Goal: Register for event/course

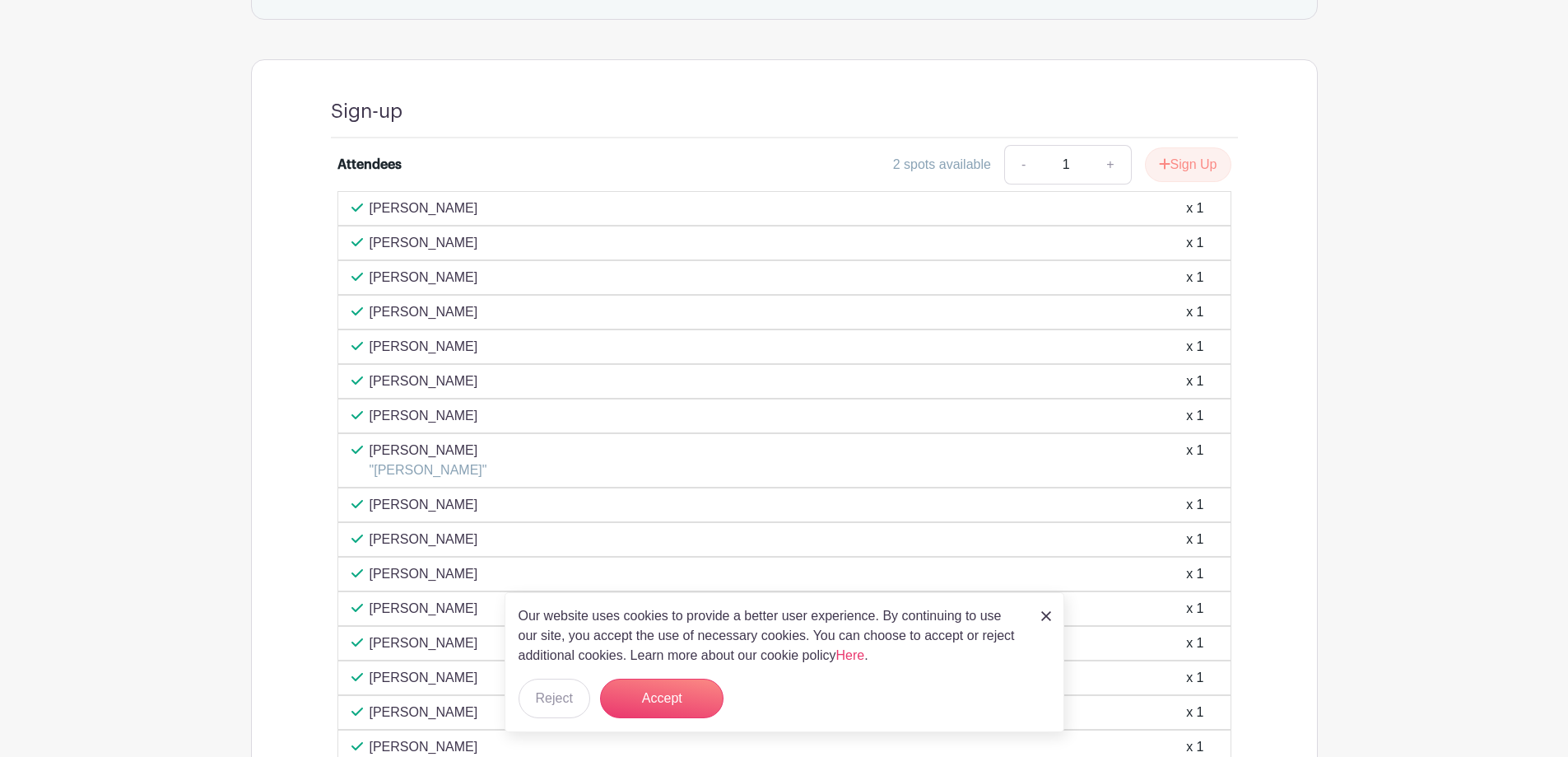
scroll to position [741, 0]
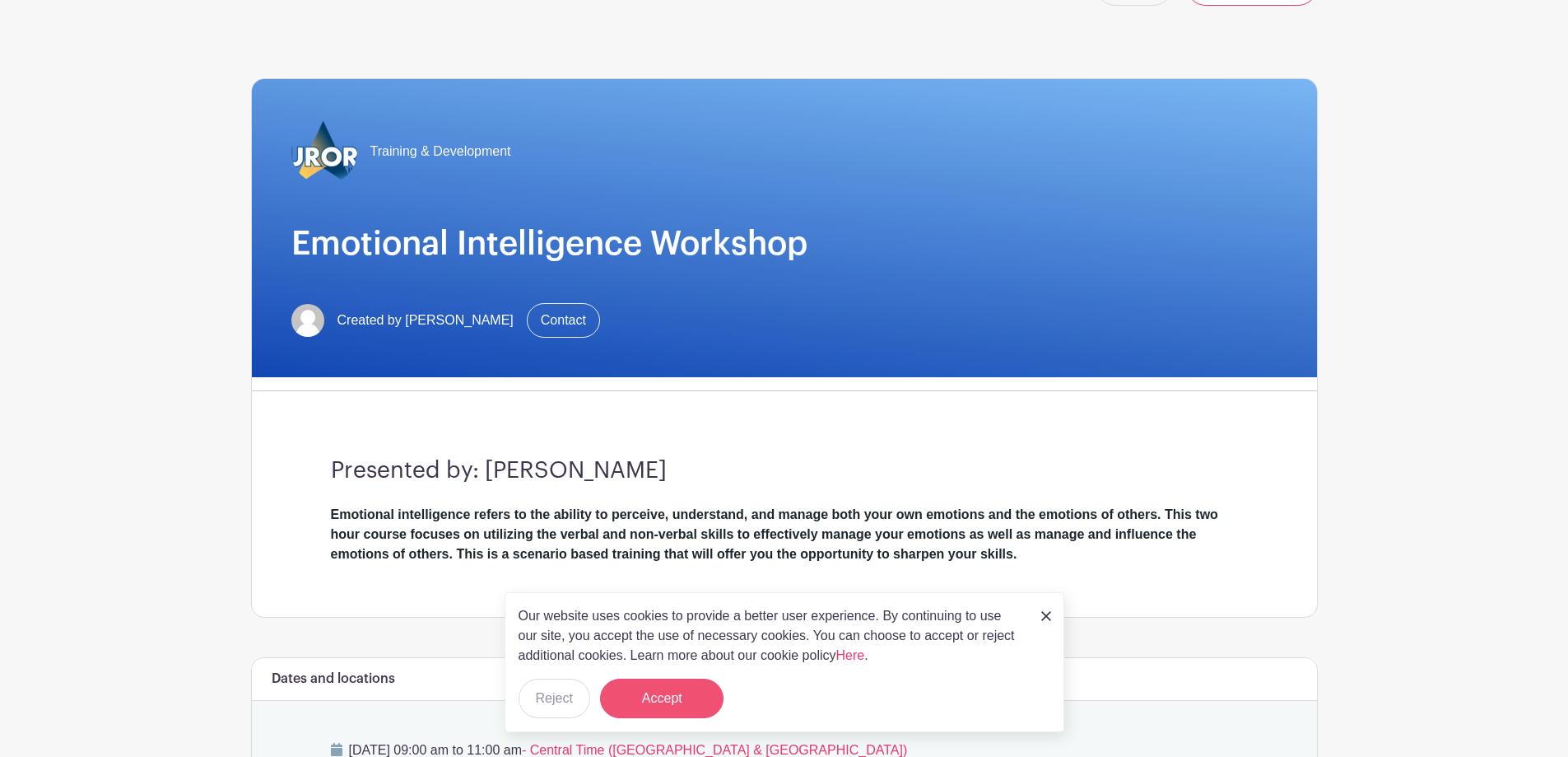
scroll to position [82, 0]
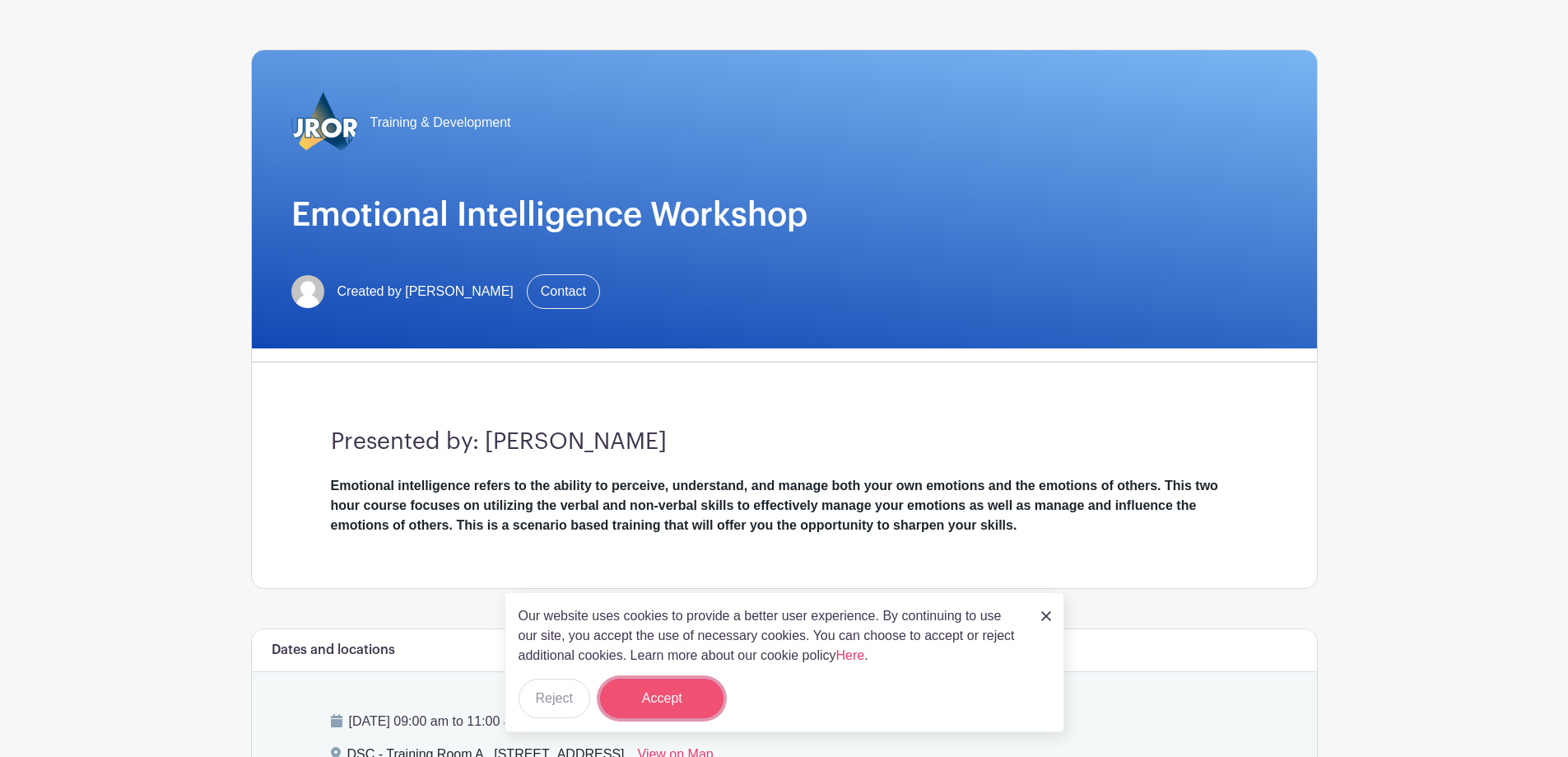
click at [643, 703] on button "Accept" at bounding box center [661, 697] width 123 height 39
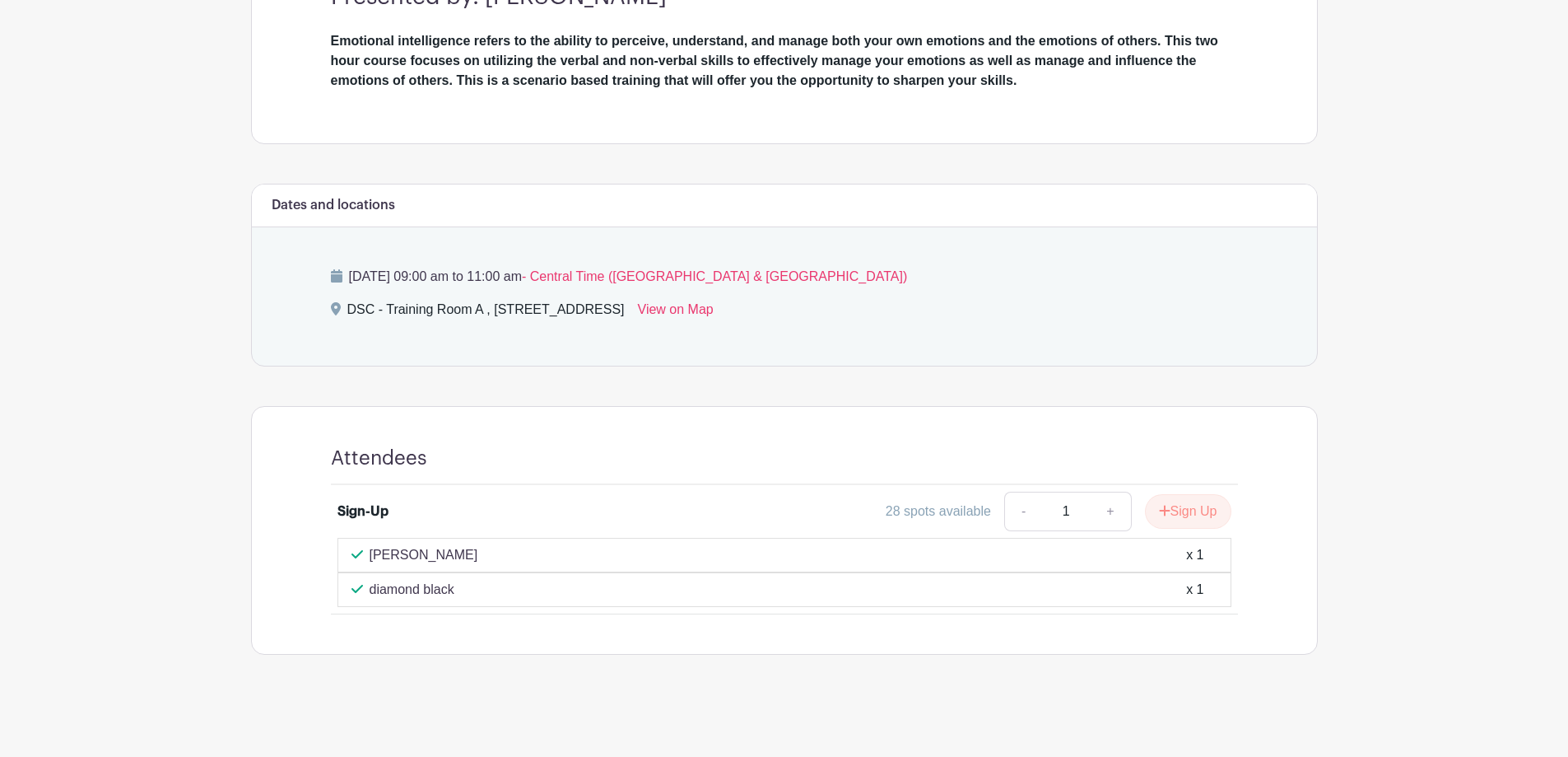
scroll to position [528, 0]
click at [1159, 503] on icon "submit" at bounding box center [1164, 509] width 12 height 13
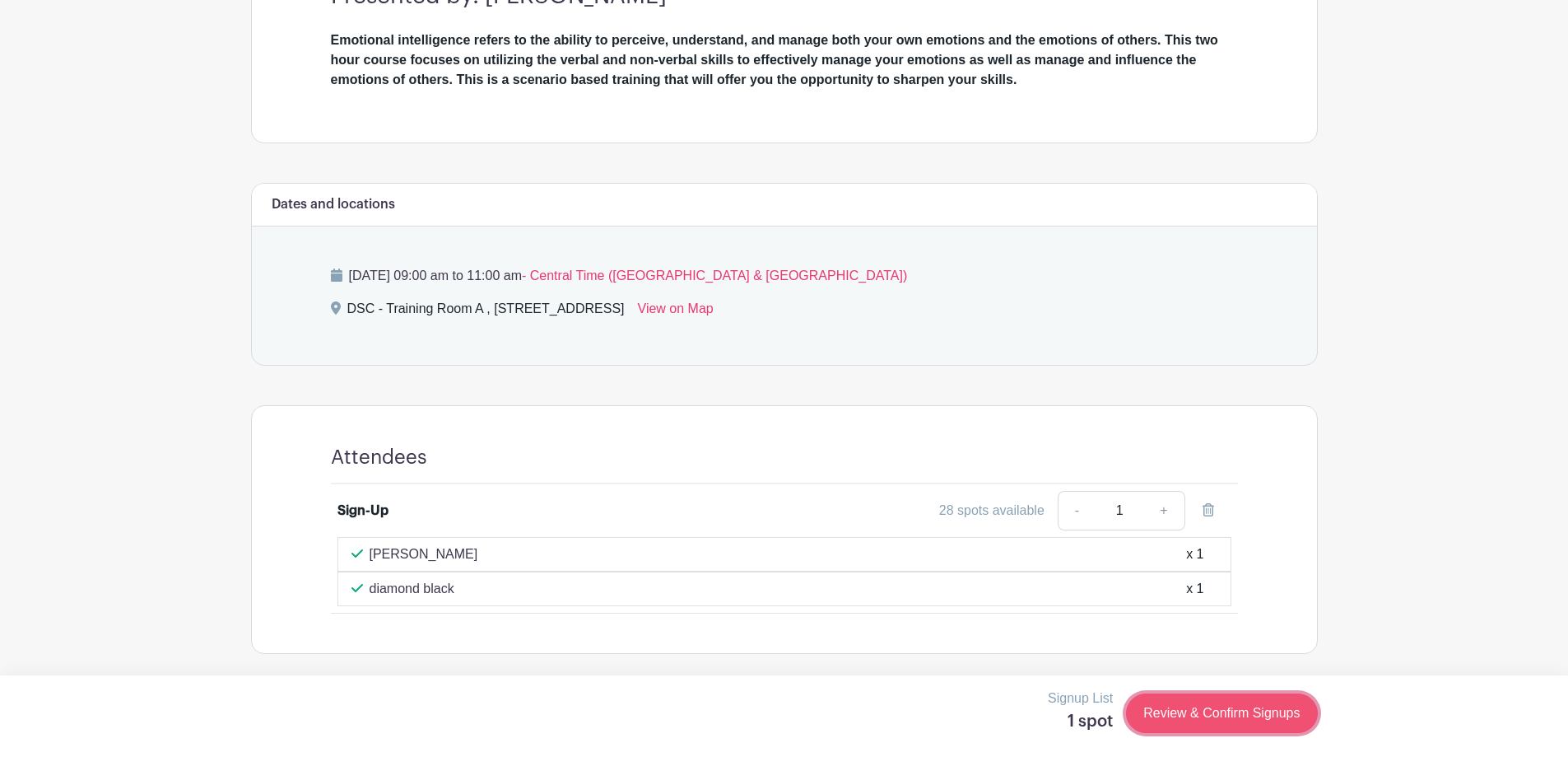
click at [1242, 706] on link "Review & Confirm Signups" at bounding box center [1222, 713] width 191 height 39
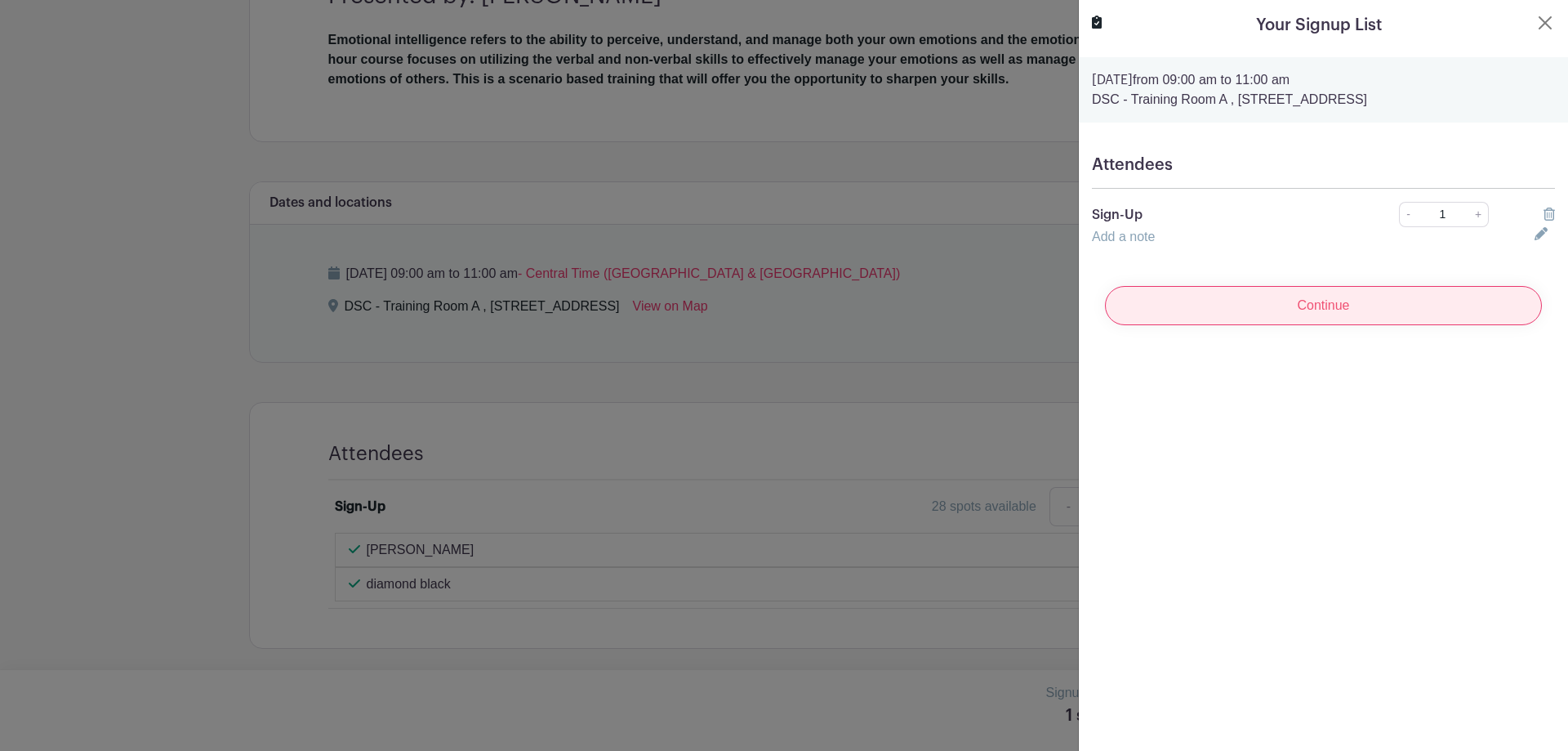
click at [1239, 322] on input "Continue" at bounding box center [1322, 305] width 437 height 39
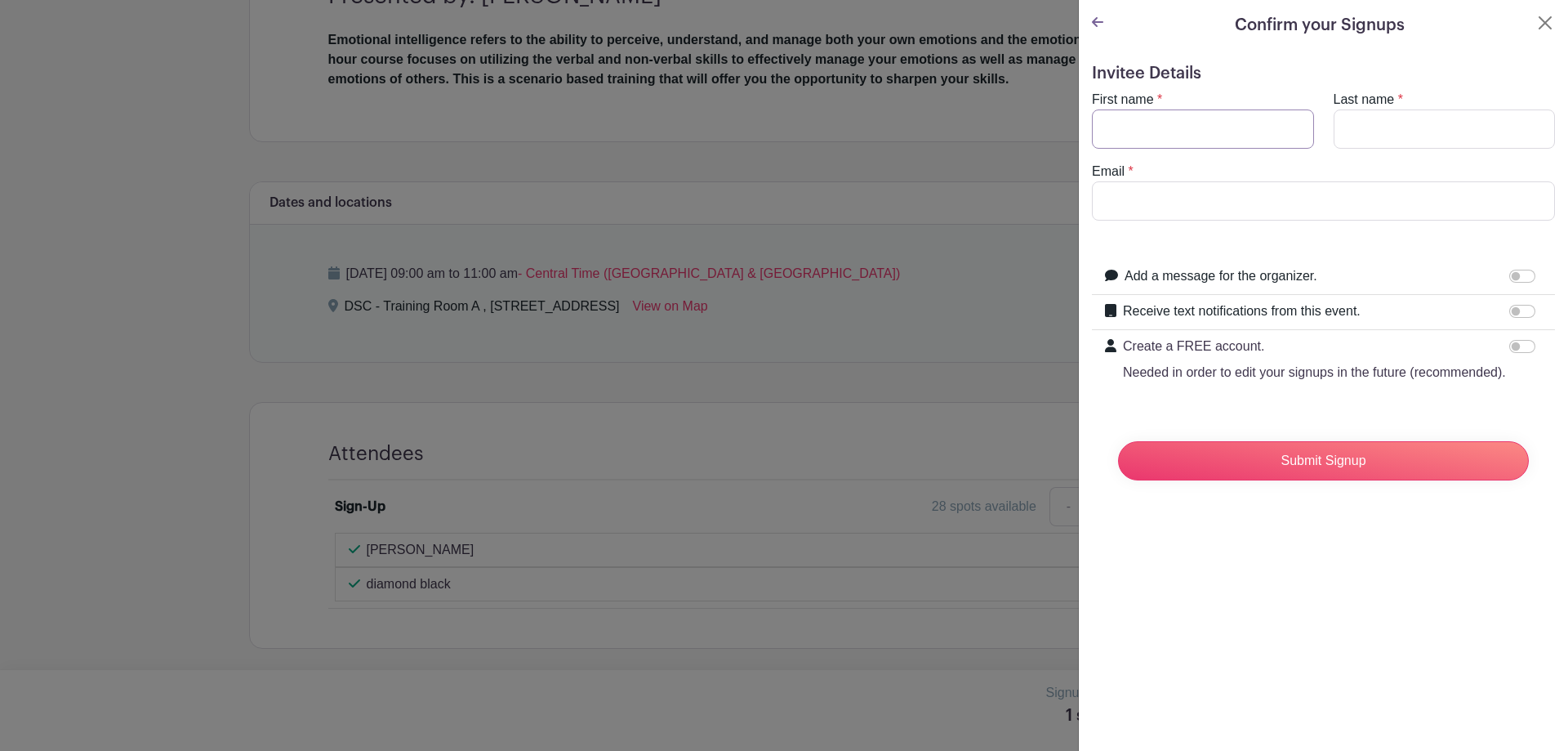
click at [1169, 137] on input "First name" at bounding box center [1203, 128] width 222 height 39
type input "[PERSON_NAME]"
click at [1187, 208] on input "Email" at bounding box center [1323, 201] width 463 height 39
type input "[EMAIL_ADDRESS][DOMAIN_NAME]"
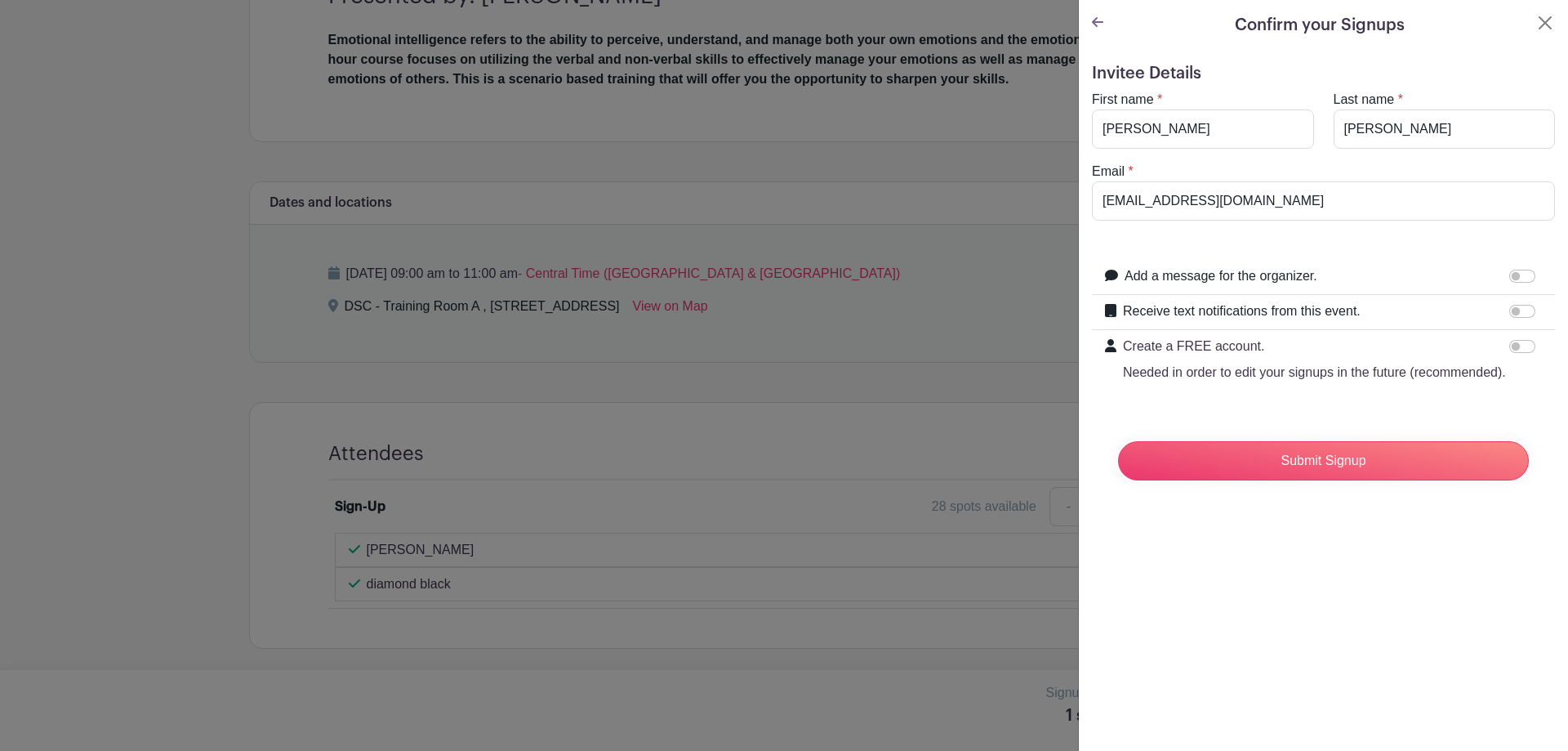
click at [1298, 494] on div "Submit Signup" at bounding box center [1322, 460] width 437 height 65
click at [1278, 479] on input "Submit Signup" at bounding box center [1323, 460] width 411 height 39
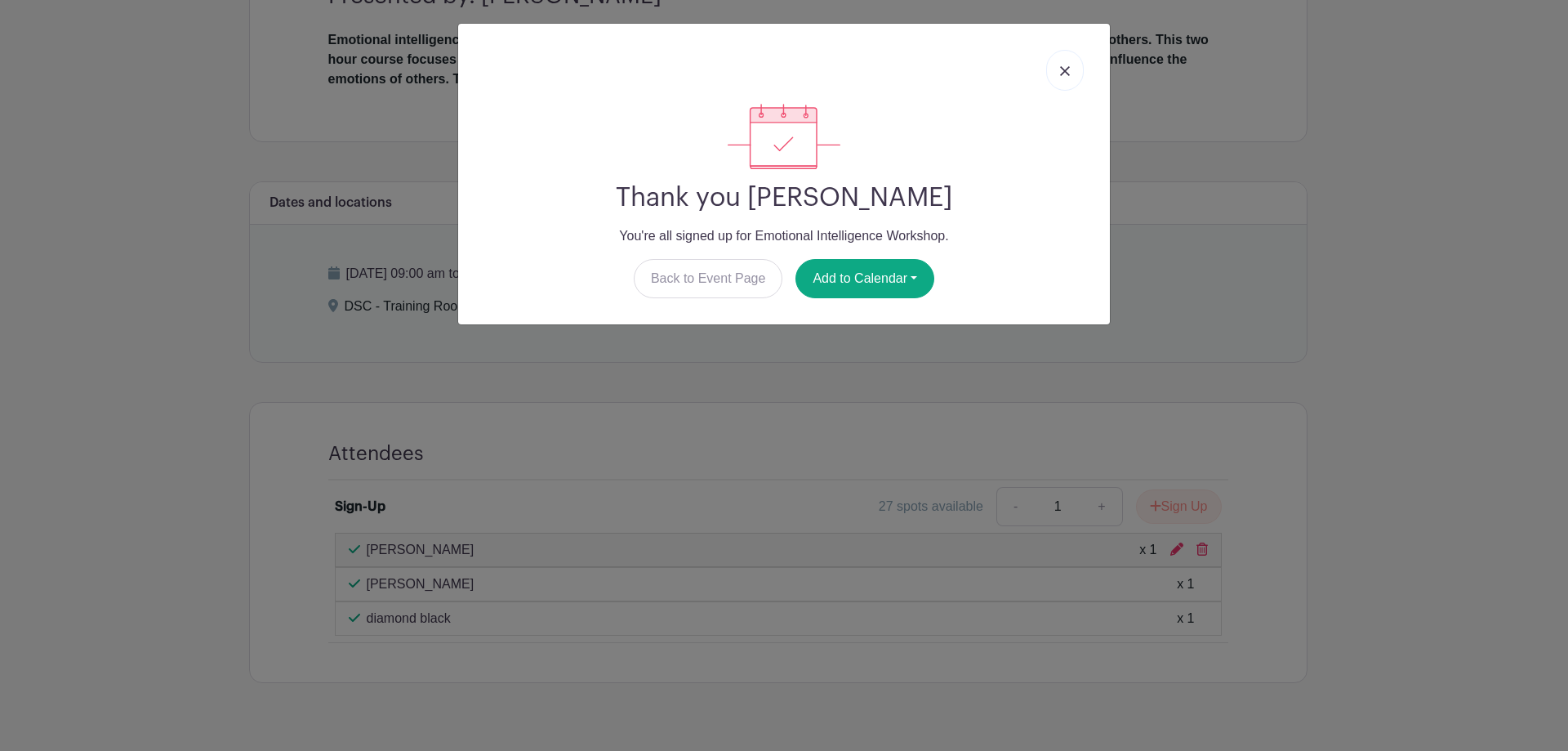
click at [1061, 73] on img at bounding box center [1065, 71] width 10 height 10
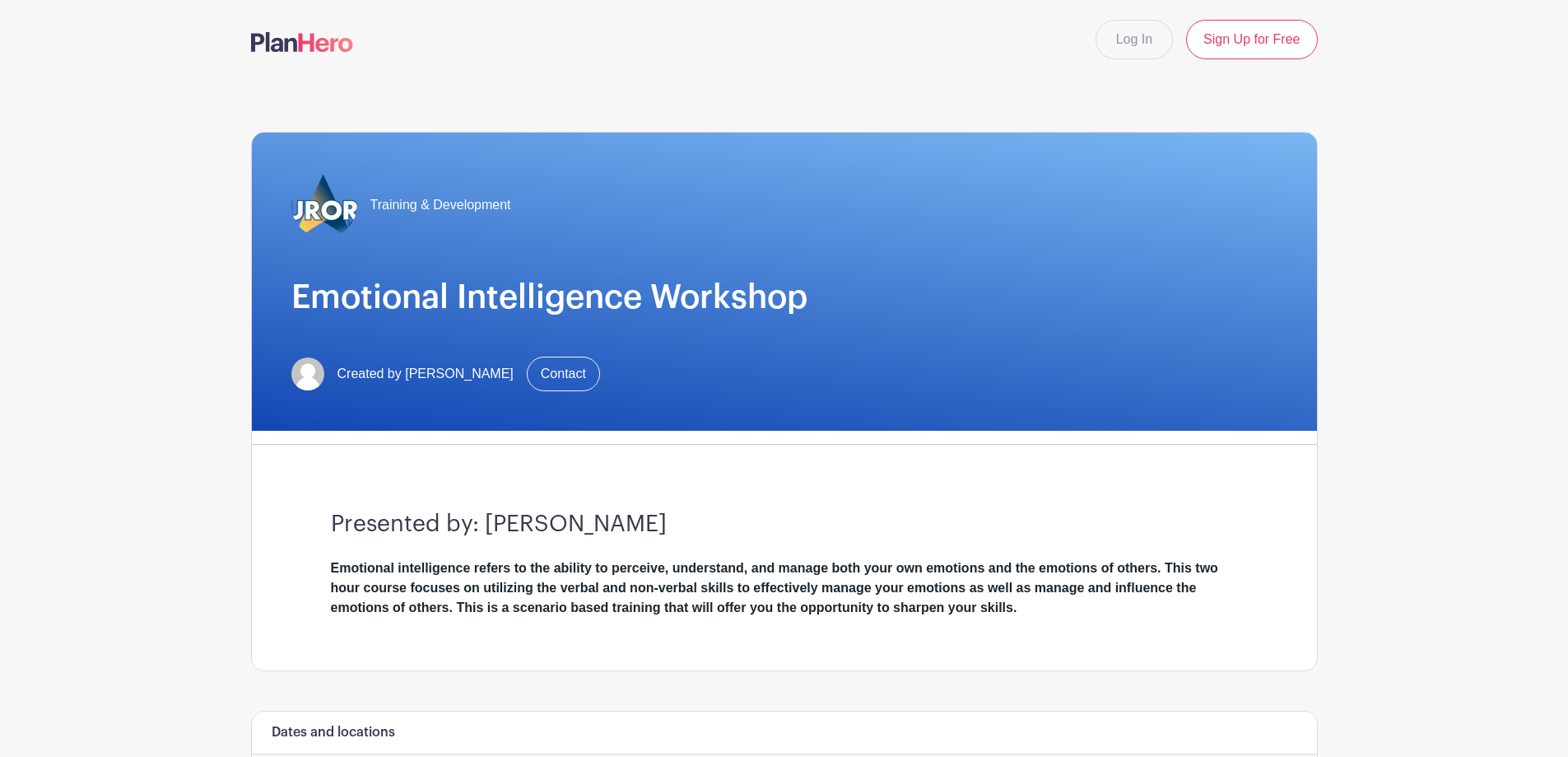
scroll to position [82, 0]
